Goal: Information Seeking & Learning: Check status

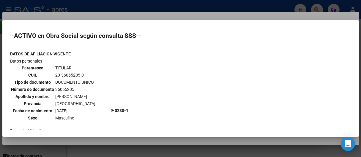
click at [224, 0] on div at bounding box center [180, 78] width 361 height 157
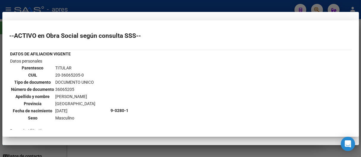
click at [222, 5] on div at bounding box center [180, 78] width 361 height 157
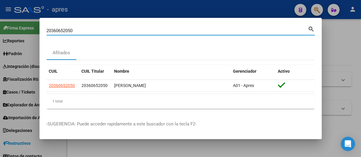
drag, startPoint x: 182, startPoint y: 31, endPoint x: 31, endPoint y: 39, distance: 151.1
click at [31, 39] on div "20360652050 Buscar (apellido, dni, cuil, nro traspaso, cuit, obra social) searc…" at bounding box center [180, 78] width 361 height 157
paste input "740864170"
type input "27408641700"
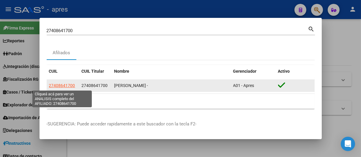
click at [61, 84] on span "27408641700" at bounding box center [62, 85] width 26 height 5
type textarea "27408641700"
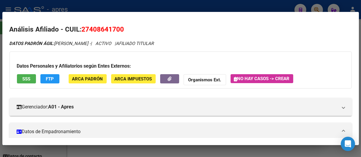
click at [23, 78] on span "SSS" at bounding box center [26, 78] width 8 height 5
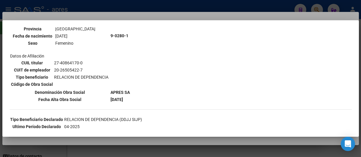
scroll to position [99, 0]
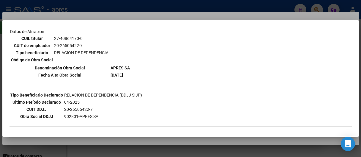
click at [183, 10] on div at bounding box center [180, 78] width 361 height 157
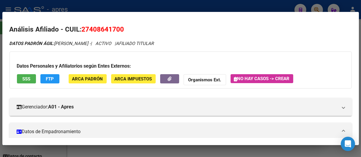
click at [119, 6] on div at bounding box center [180, 78] width 361 height 157
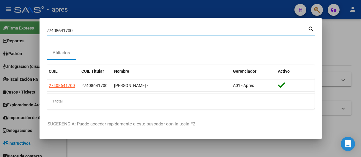
drag, startPoint x: 87, startPoint y: 32, endPoint x: 39, endPoint y: 32, distance: 48.1
click at [39, 32] on div "27408641700 Buscar (apellido, dni, cuil, nro traspaso, cuit, obra social) searc…" at bounding box center [180, 78] width 361 height 157
paste input "-41003345-9"
click at [54, 31] on input "27-41003345-9" at bounding box center [177, 30] width 261 height 5
click at [74, 30] on input "2741003345-9" at bounding box center [177, 30] width 261 height 5
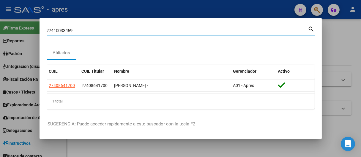
type input "27410033459"
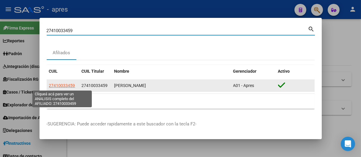
click at [69, 85] on span "27410033459" at bounding box center [62, 85] width 26 height 5
type textarea "27410033459"
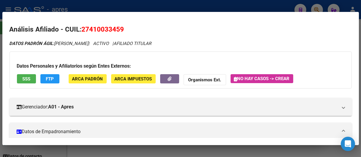
click at [30, 78] on span "SSS" at bounding box center [26, 78] width 8 height 5
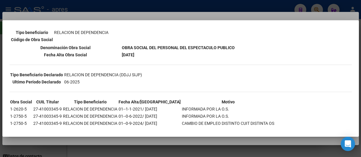
scroll to position [103, 0]
